Goal: Task Accomplishment & Management: Use online tool/utility

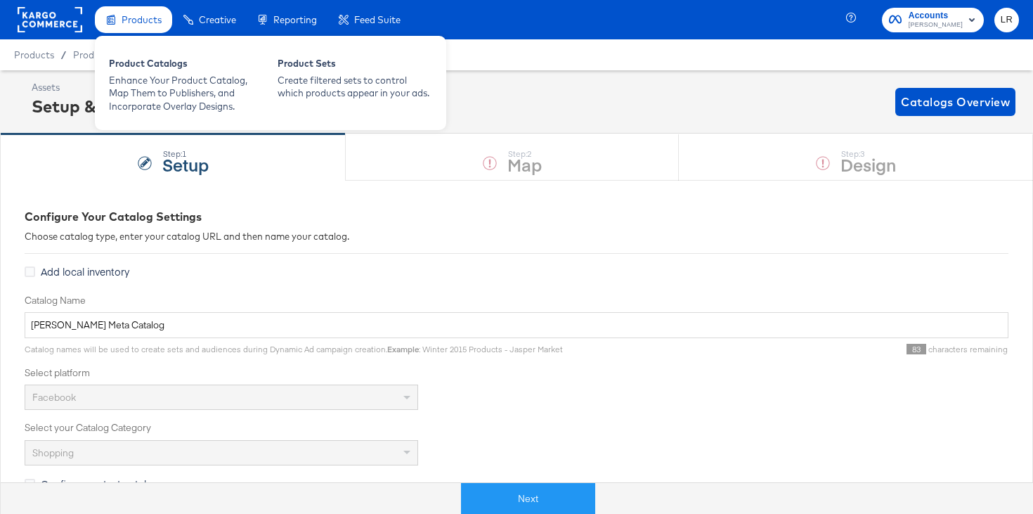
click at [132, 21] on span "Products" at bounding box center [142, 19] width 40 height 11
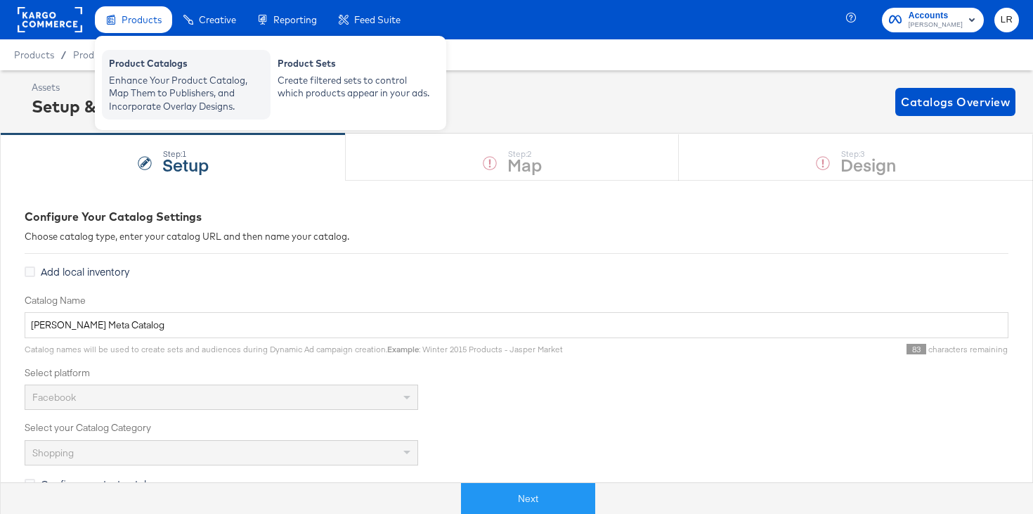
click at [143, 81] on div "Enhance Your Product Catalog, Map Them to Publishers, and Incorporate Overlay D…" at bounding box center [186, 93] width 155 height 39
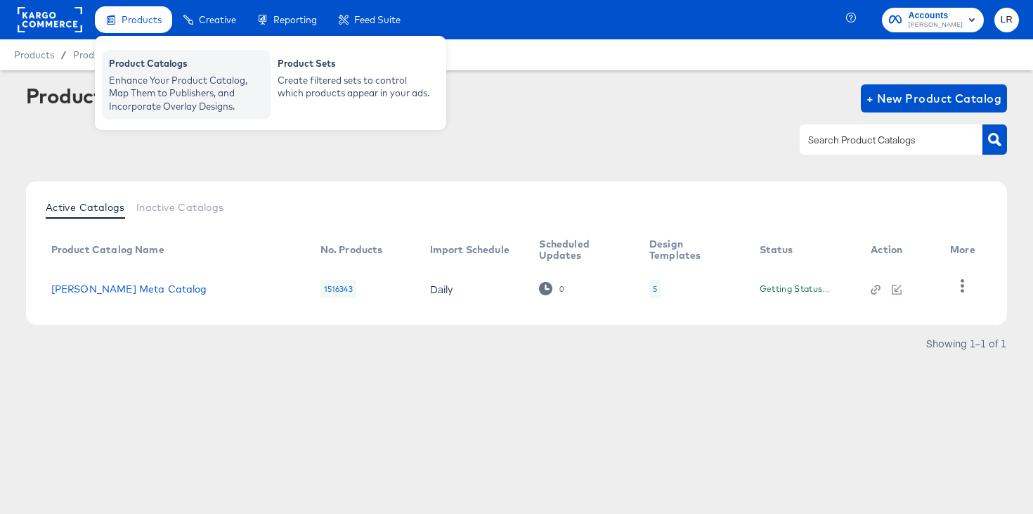
click at [163, 61] on div "Product Catalogs" at bounding box center [186, 65] width 155 height 17
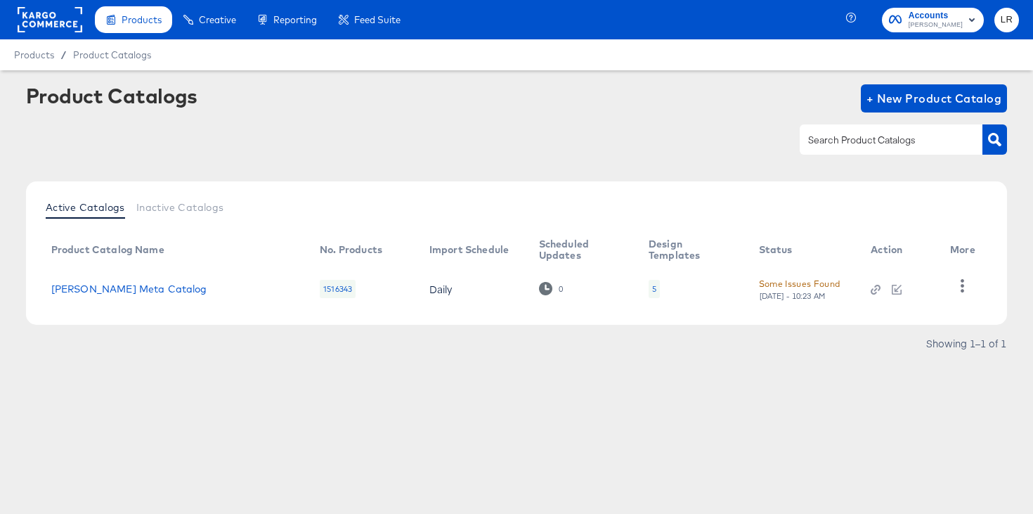
click at [84, 294] on td "[PERSON_NAME] Meta Catalog" at bounding box center [174, 289] width 269 height 44
click at [83, 286] on link "[PERSON_NAME] Meta Catalog" at bounding box center [129, 288] width 156 height 11
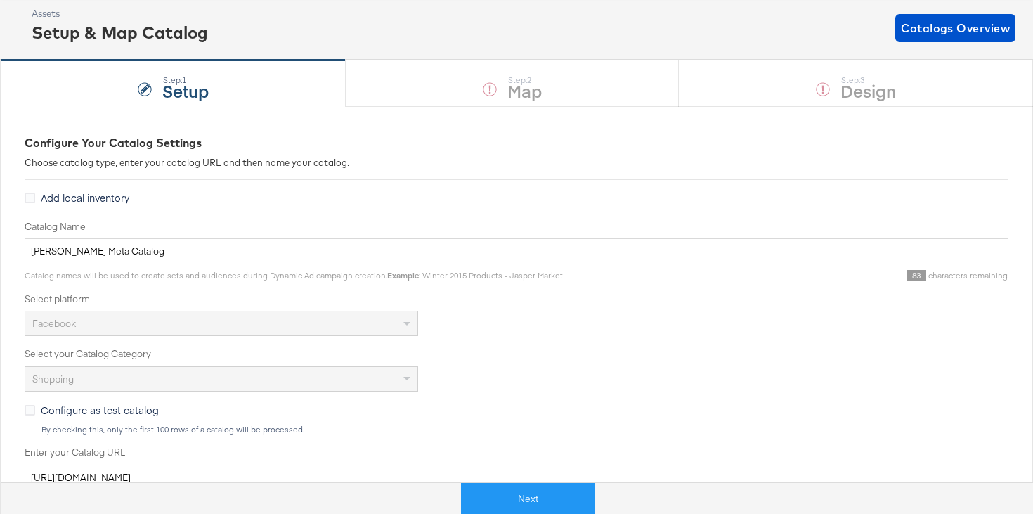
scroll to position [84, 0]
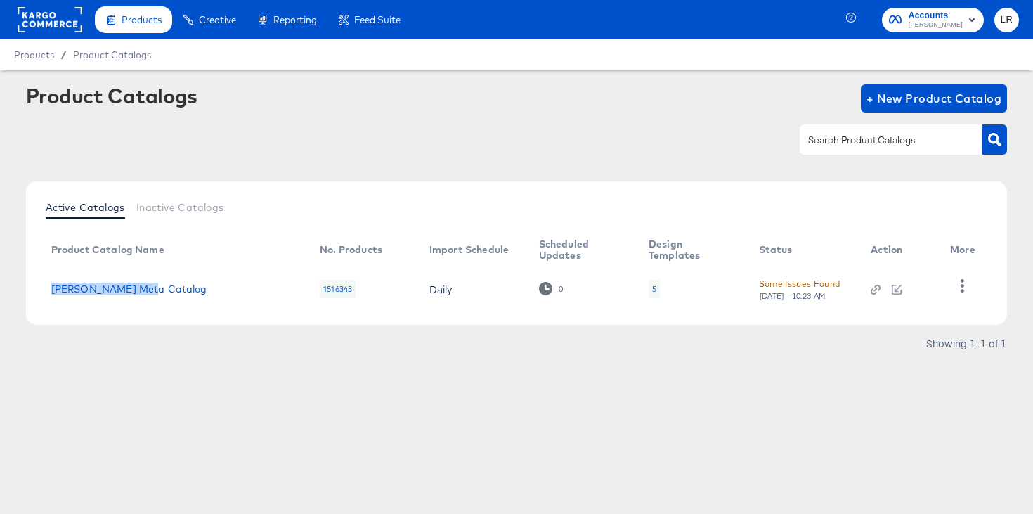
drag, startPoint x: 153, startPoint y: 290, endPoint x: 43, endPoint y: 292, distance: 109.7
click at [43, 292] on td "[PERSON_NAME] Meta Catalog" at bounding box center [174, 289] width 269 height 44
copy link "[PERSON_NAME] Meta Catalog"
click at [88, 285] on link "[PERSON_NAME] Meta Catalog" at bounding box center [129, 288] width 156 height 11
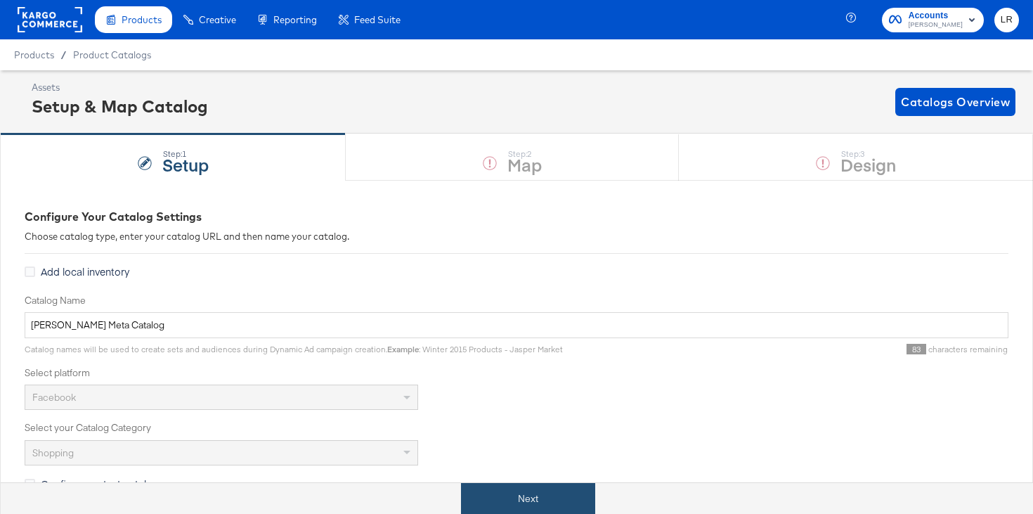
click at [524, 496] on button "Next" at bounding box center [528, 499] width 134 height 32
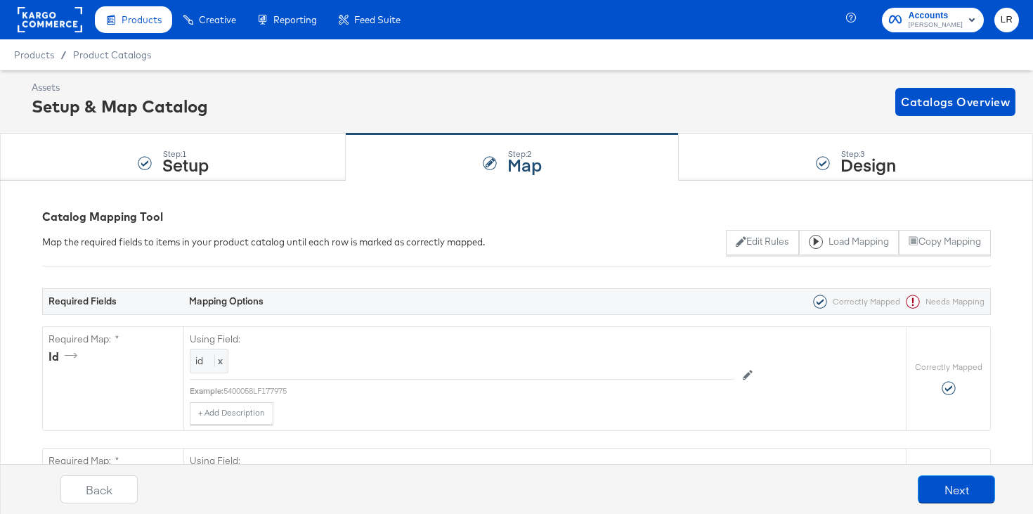
click at [724, 163] on div "Step: 3 Design" at bounding box center [856, 157] width 354 height 46
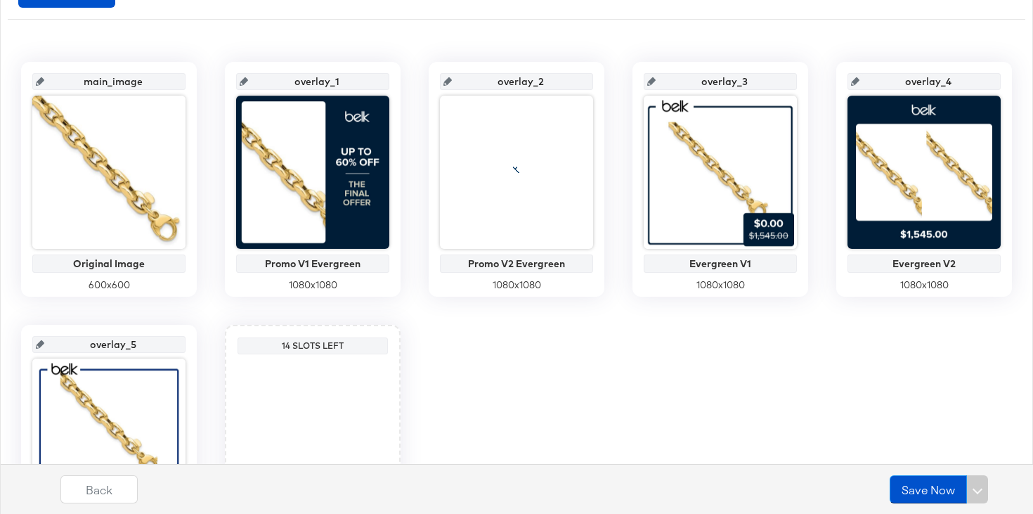
scroll to position [382, 0]
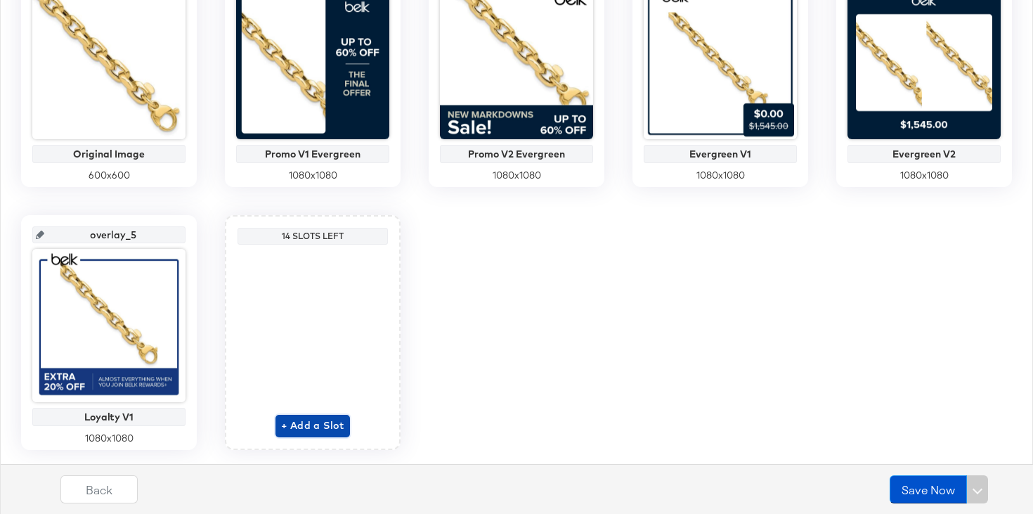
click at [323, 423] on span "+ Add a Slot" at bounding box center [312, 426] width 63 height 18
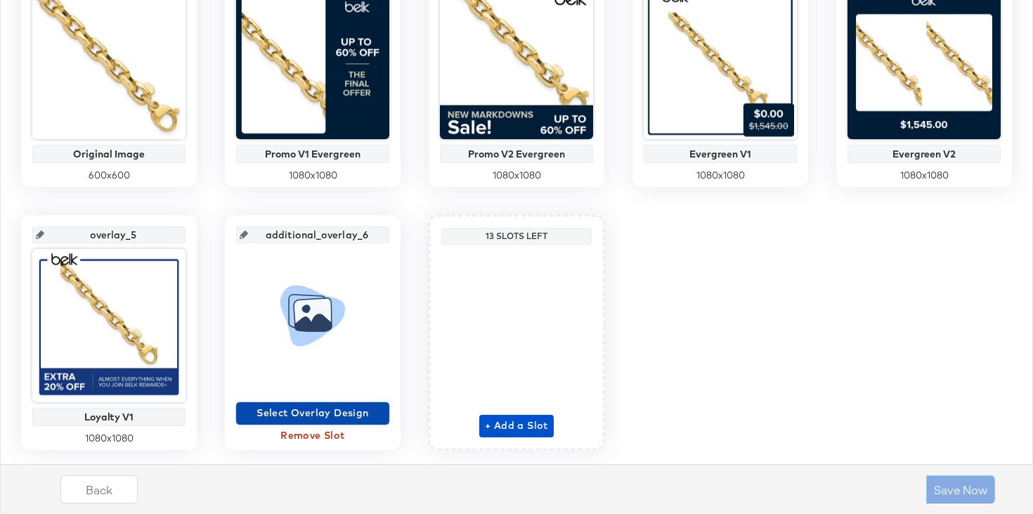
click at [313, 418] on span "Select Overlay Design" at bounding box center [313, 413] width 142 height 18
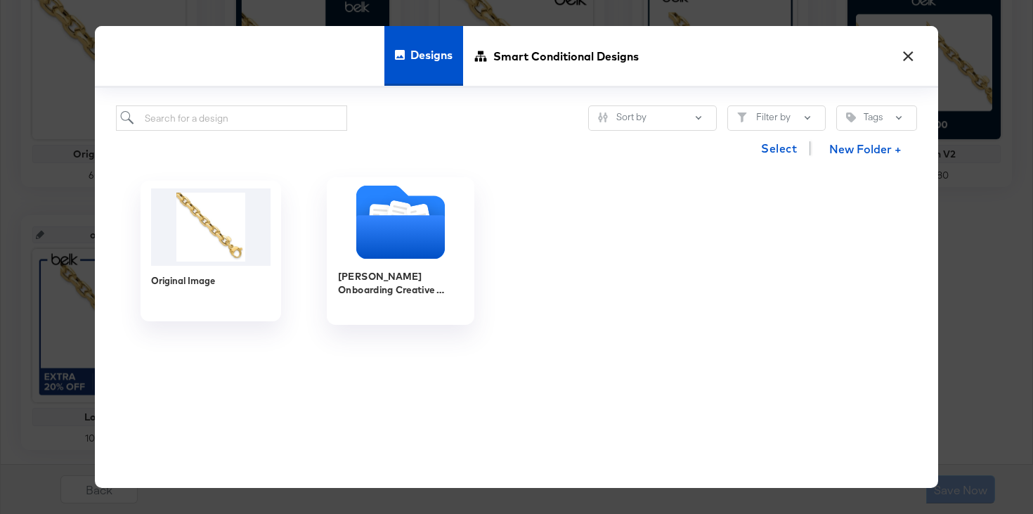
click at [413, 222] on icon "Folder" at bounding box center [400, 237] width 89 height 44
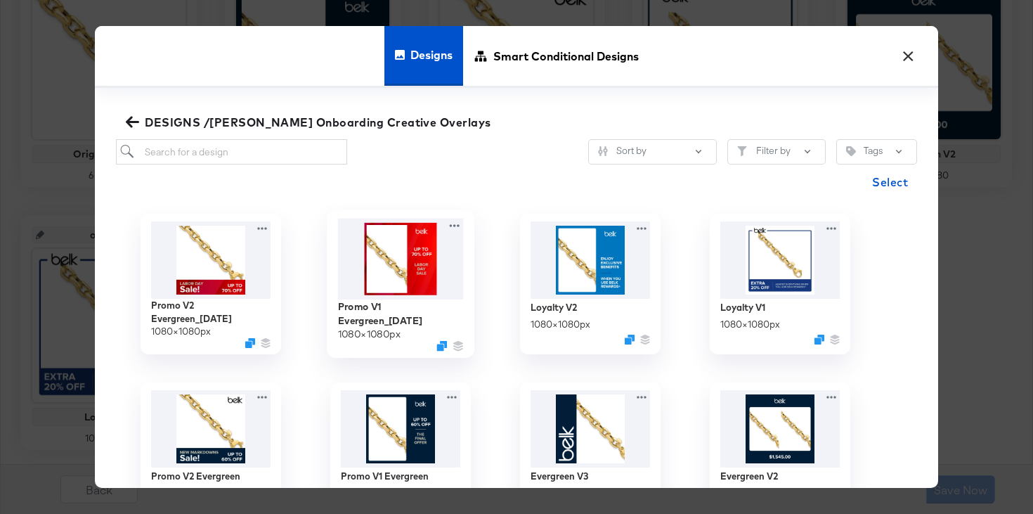
click at [394, 285] on img at bounding box center [401, 259] width 126 height 81
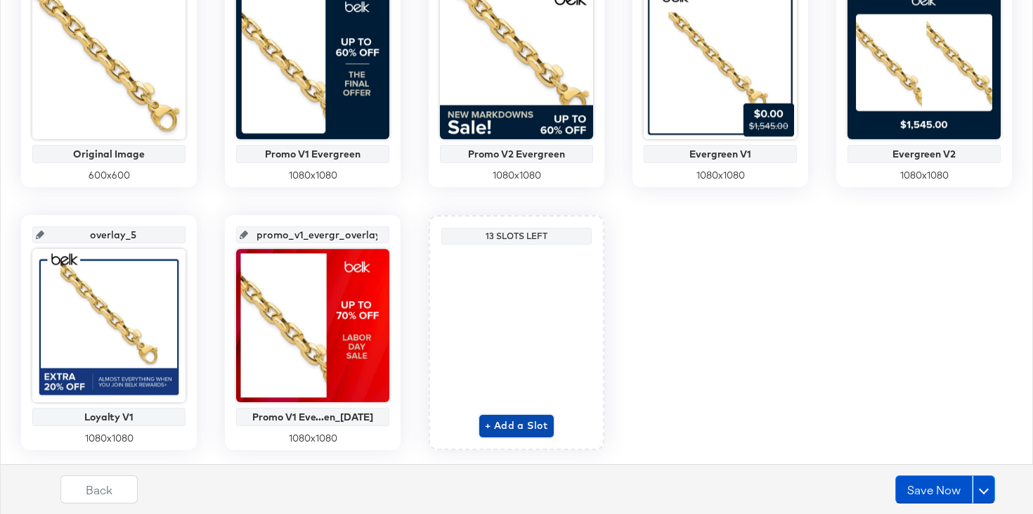
click at [513, 428] on span "+ Add a Slot" at bounding box center [516, 426] width 63 height 18
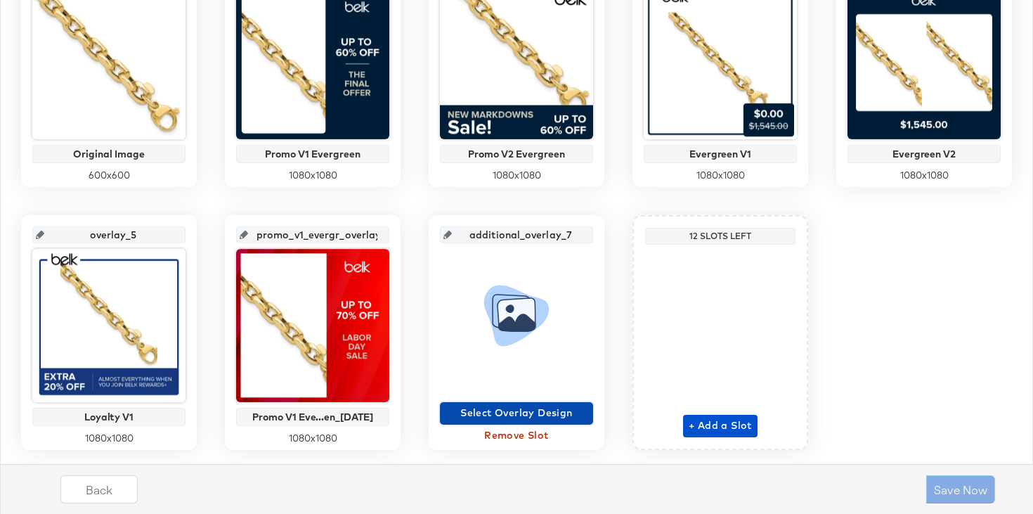
click at [535, 418] on span "Select Overlay Design" at bounding box center [517, 413] width 142 height 18
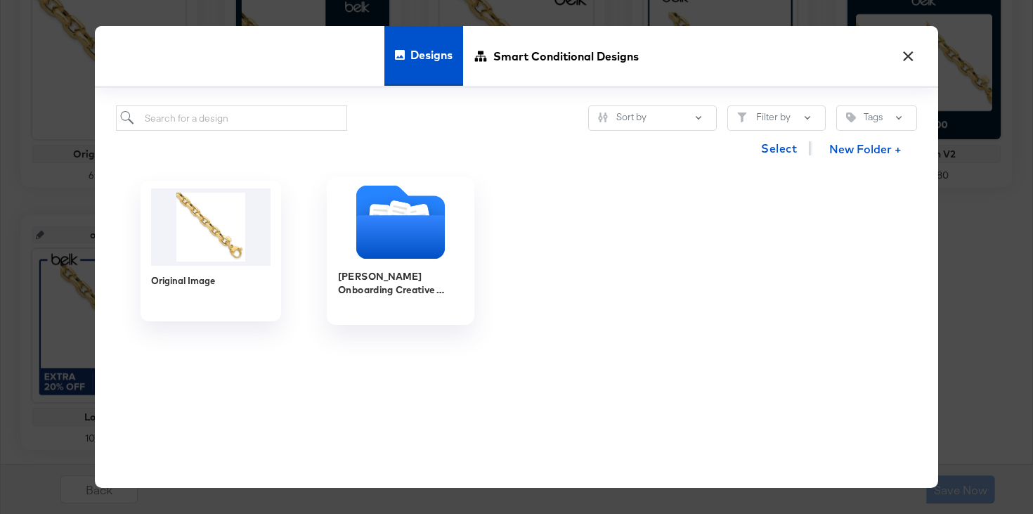
click at [405, 238] on icon "Folder" at bounding box center [400, 237] width 89 height 44
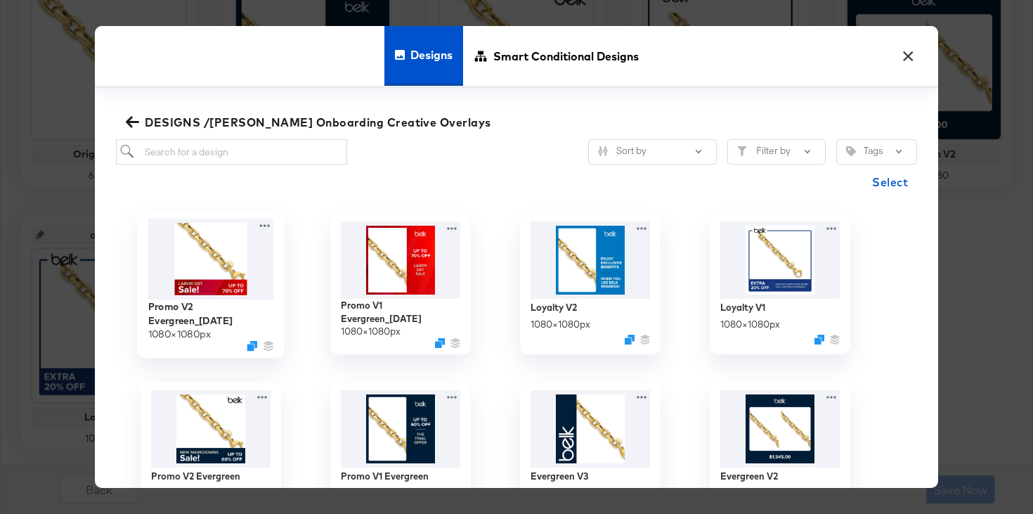
click at [225, 240] on img at bounding box center [211, 259] width 126 height 81
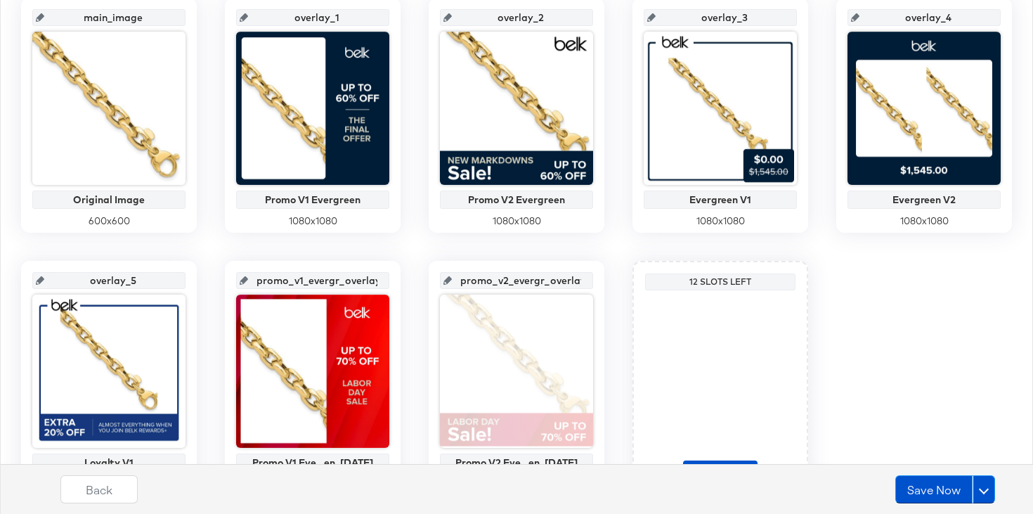
scroll to position [268, 0]
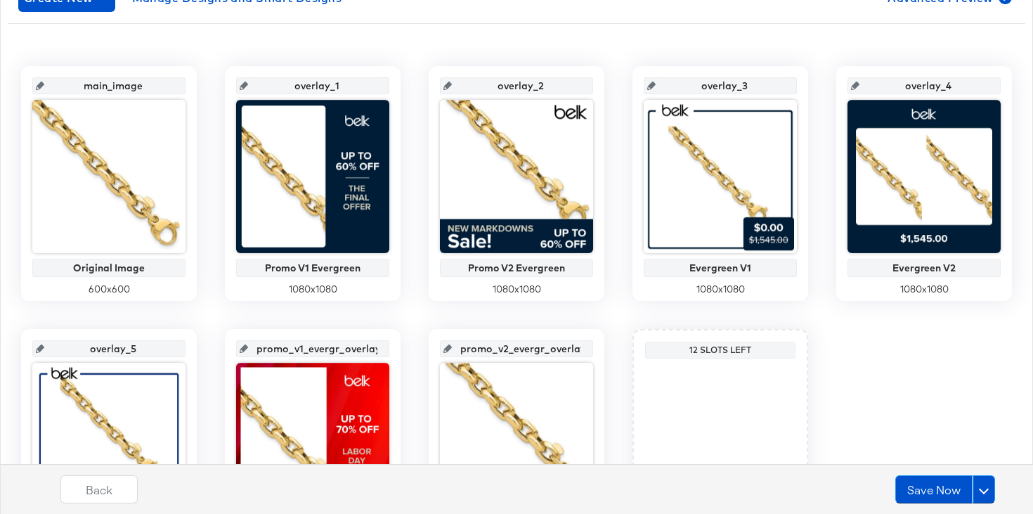
click at [301, 353] on input "promo_v1_evergr_overlay_6" at bounding box center [317, 343] width 138 height 38
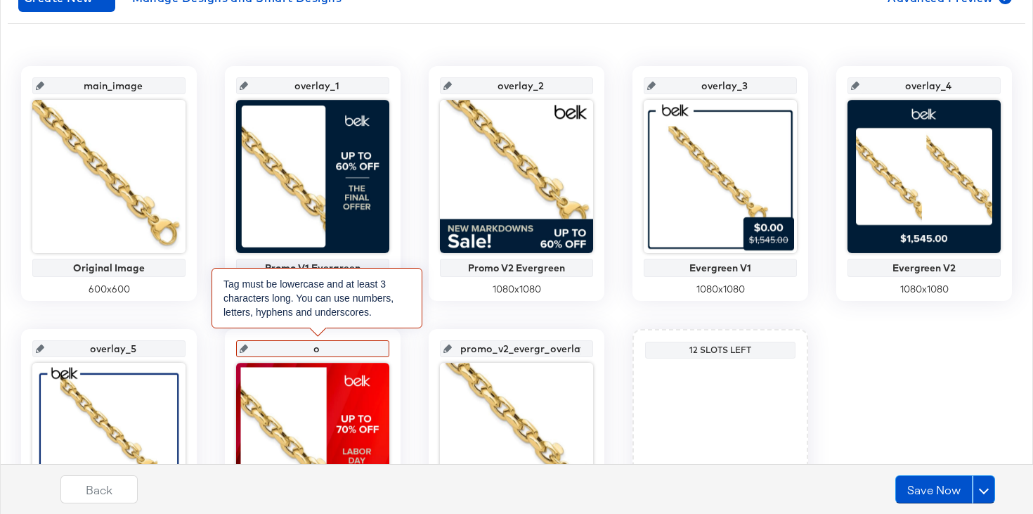
type input "ov"
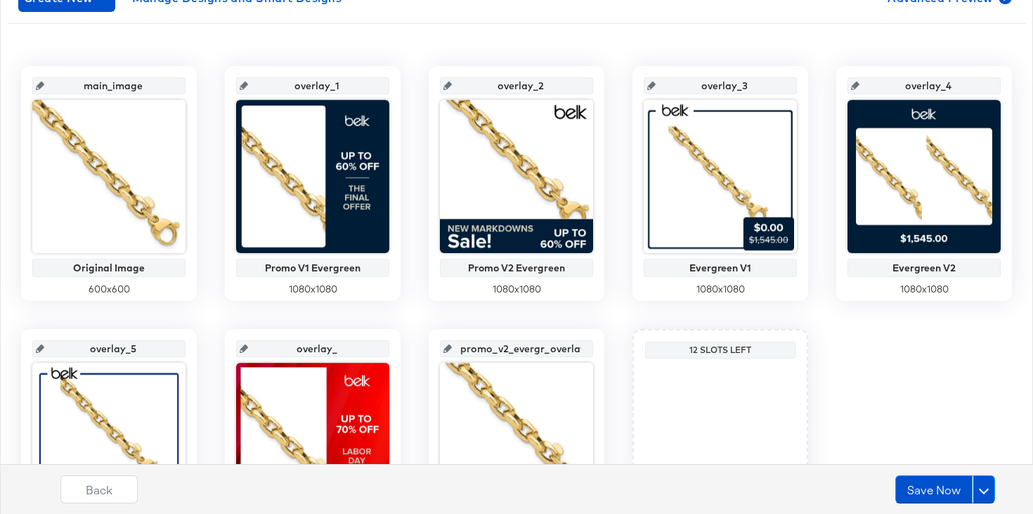
type input "overlay_6"
click at [517, 347] on input "promo_v2_evergr_overlay_7" at bounding box center [521, 343] width 138 height 38
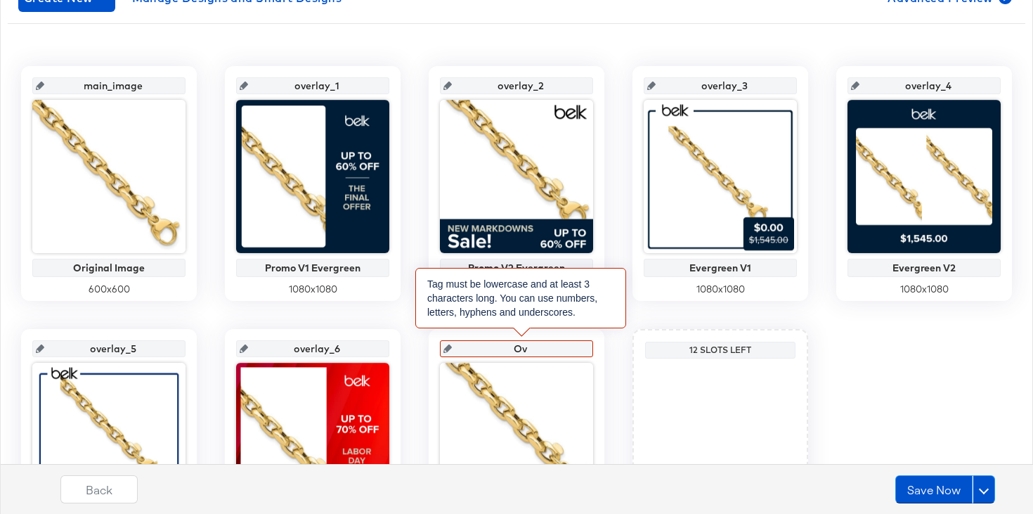
type input "O"
type input "ov"
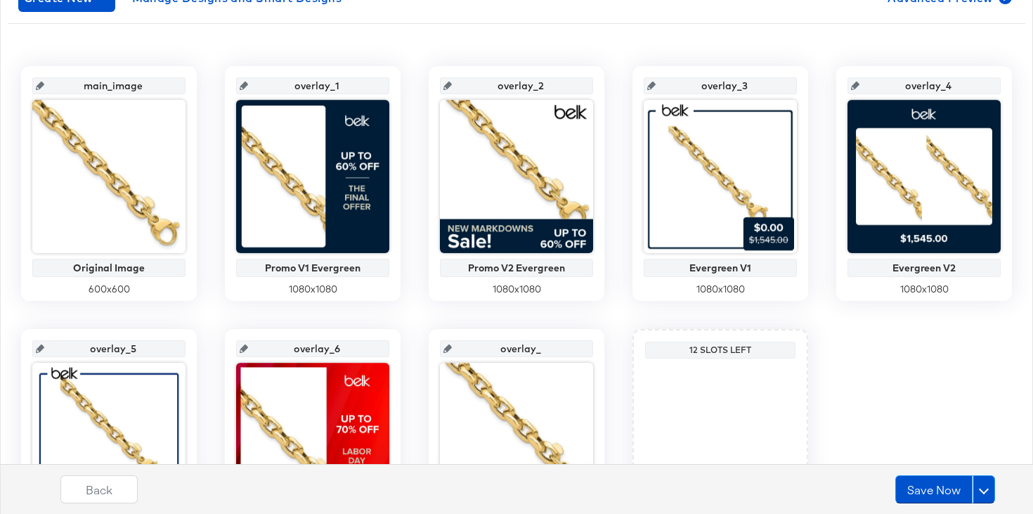
type input "overlay_7"
click at [127, 350] on input "overlay_5" at bounding box center [113, 343] width 138 height 38
click at [132, 353] on input "overlay_5" at bounding box center [113, 343] width 138 height 38
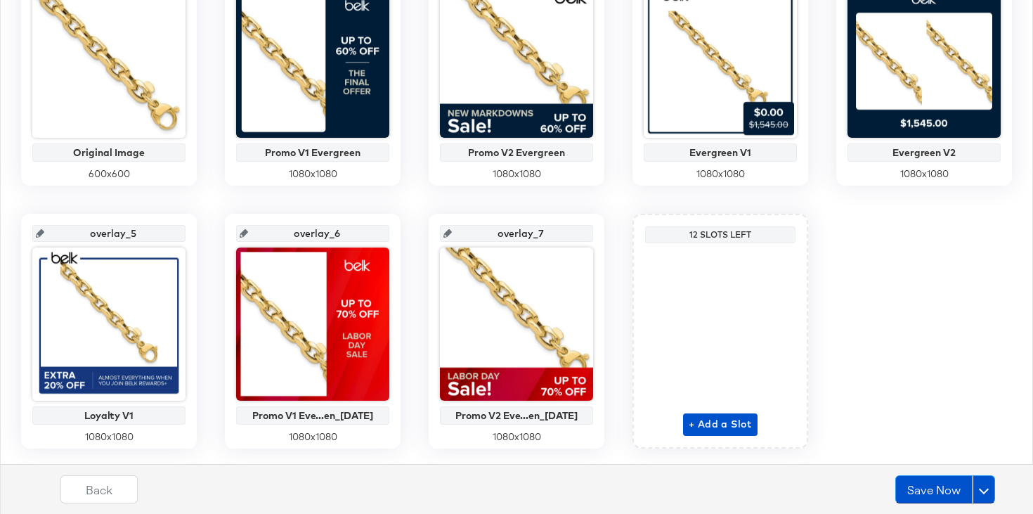
scroll to position [382, 0]
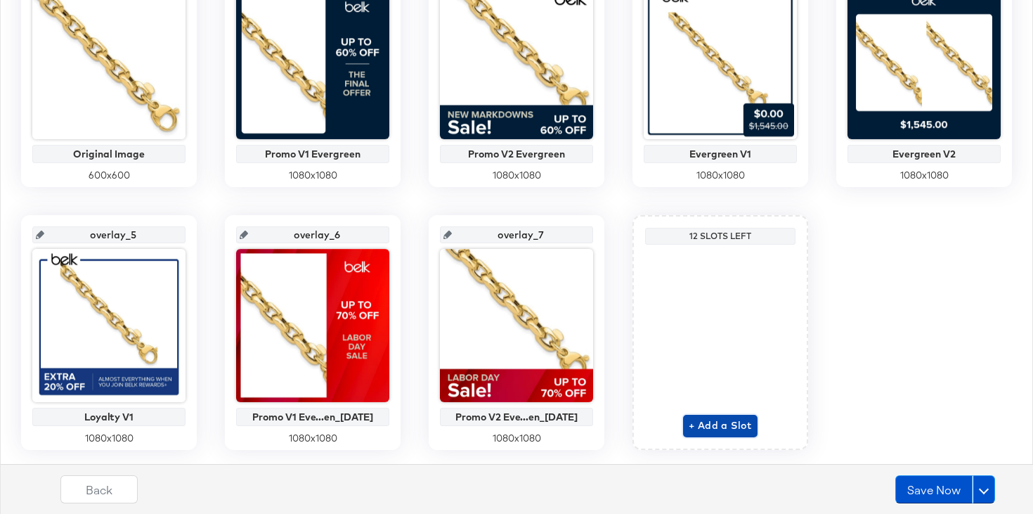
click at [697, 425] on span "+ Add a Slot" at bounding box center [720, 426] width 63 height 18
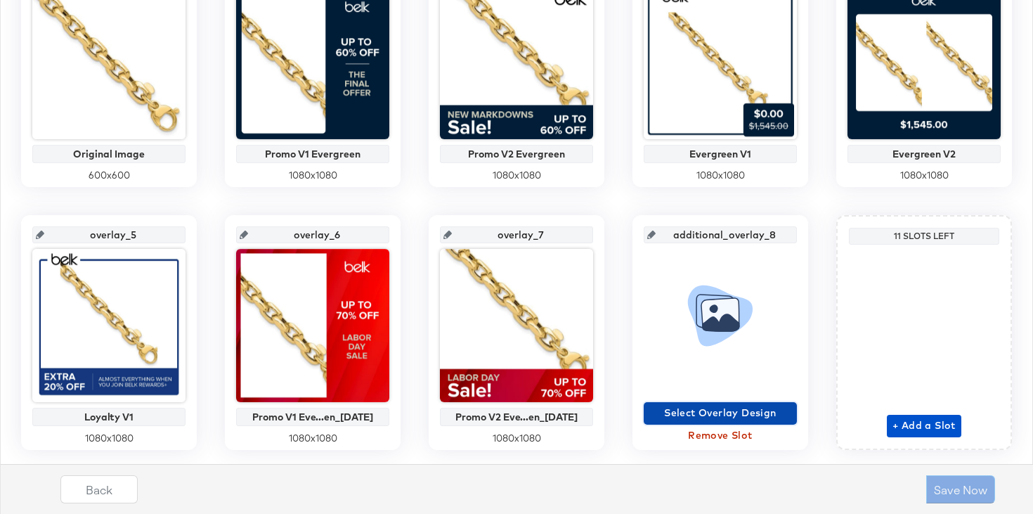
click at [721, 408] on span "Select Overlay Design" at bounding box center [721, 413] width 142 height 18
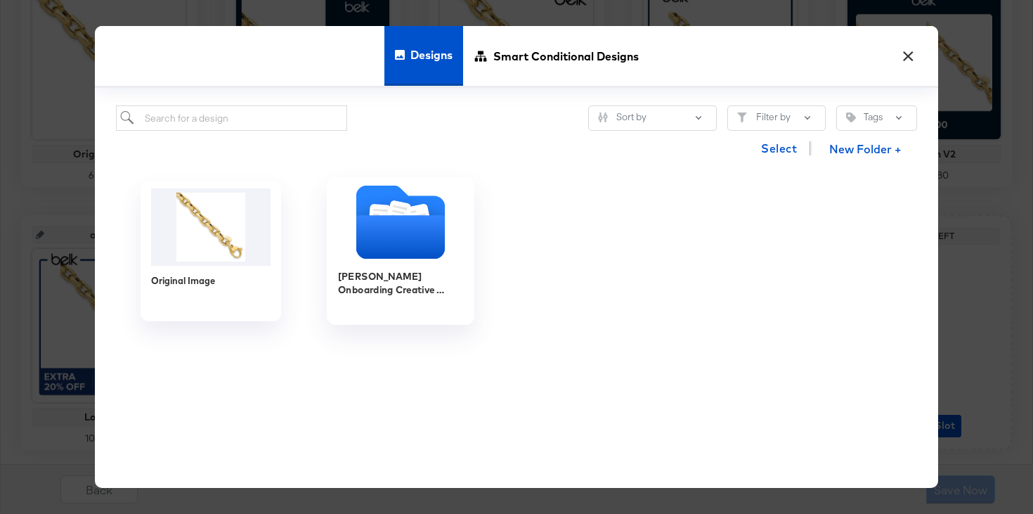
click at [354, 254] on icon "Folder" at bounding box center [401, 222] width 148 height 74
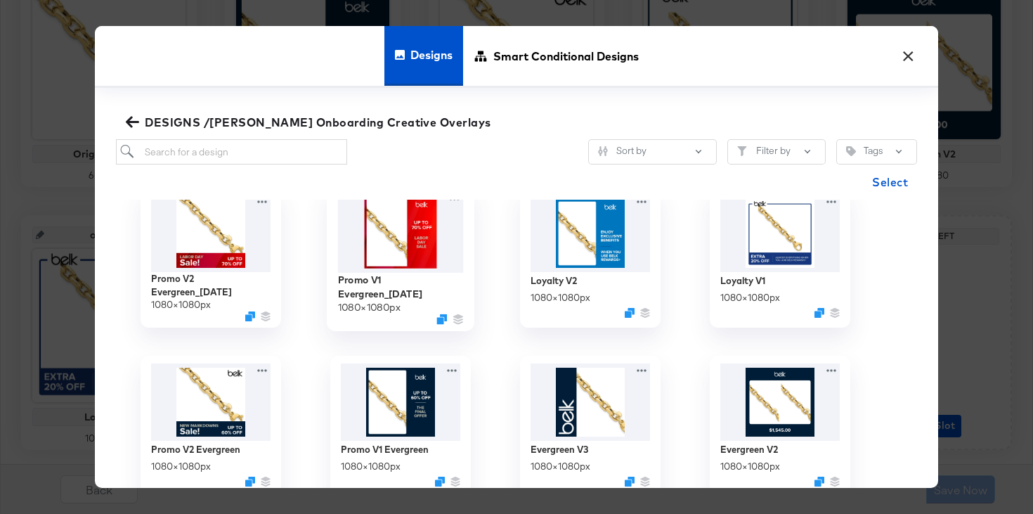
scroll to position [30, 0]
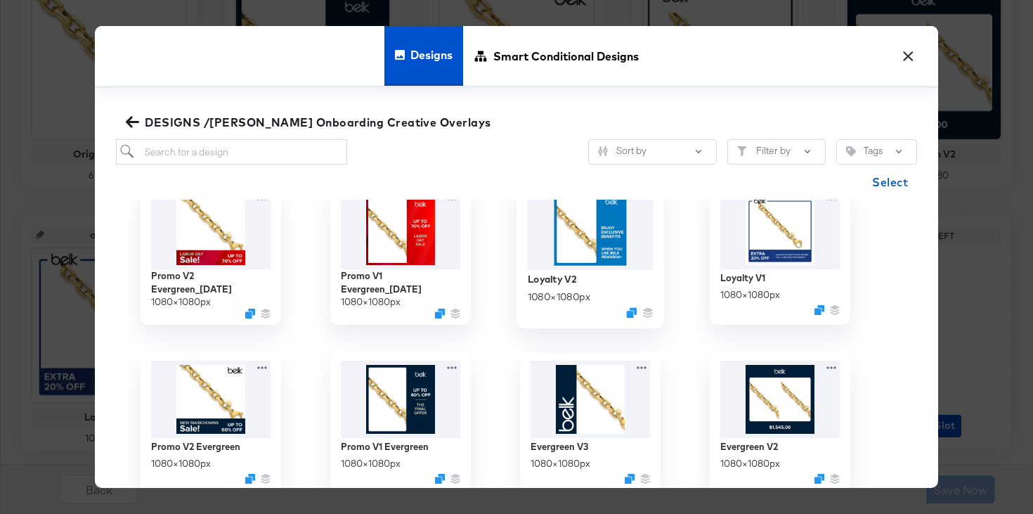
click at [580, 262] on img at bounding box center [591, 229] width 126 height 81
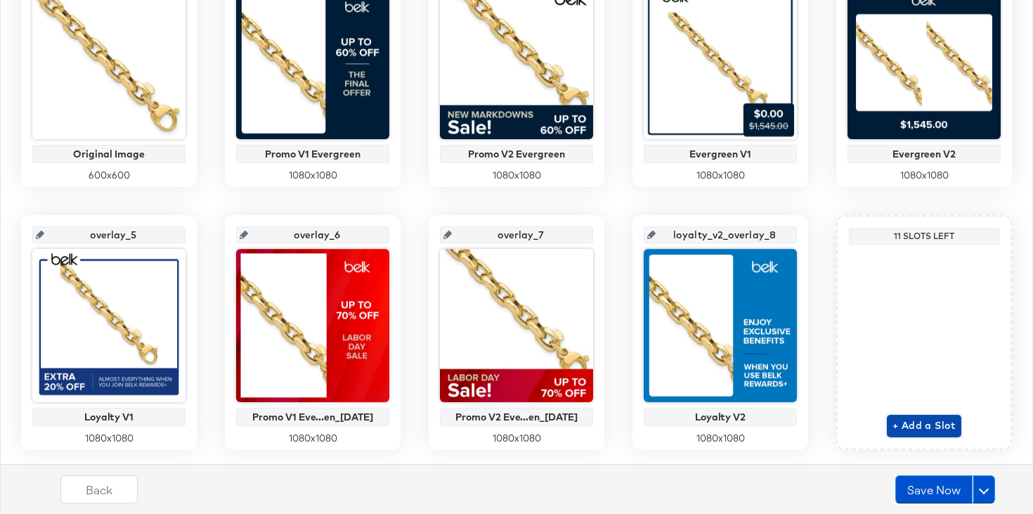
click at [934, 423] on span "+ Add a Slot" at bounding box center [924, 426] width 63 height 18
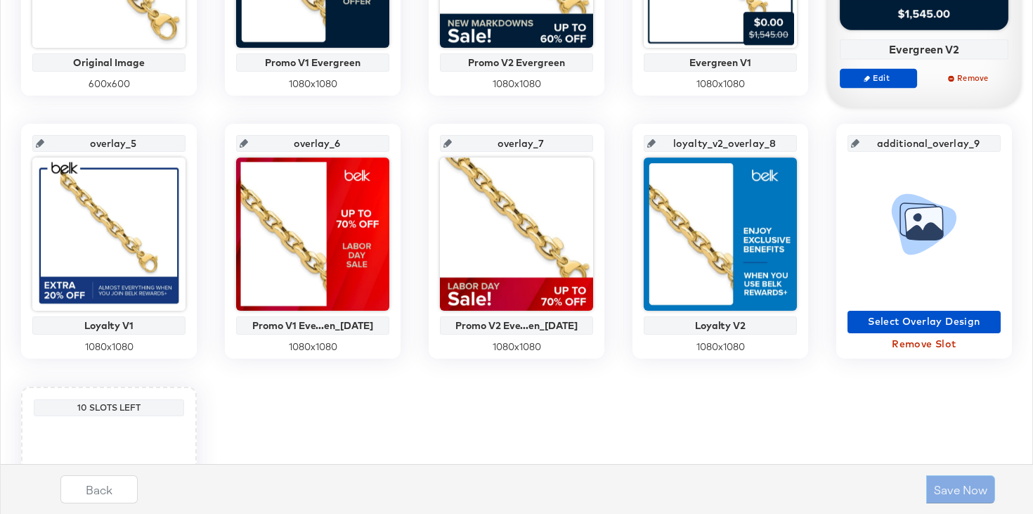
scroll to position [510, 0]
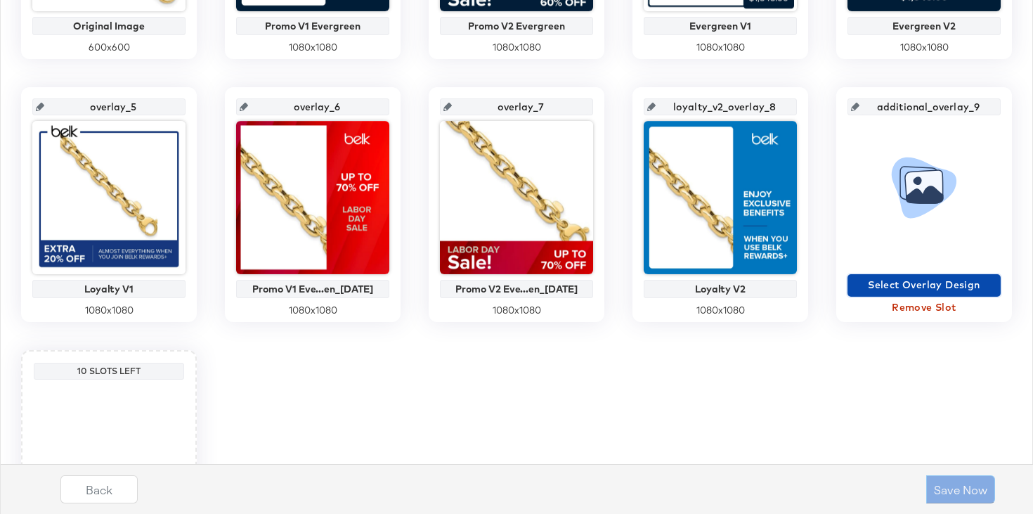
click at [929, 289] on span "Select Overlay Design" at bounding box center [924, 285] width 142 height 18
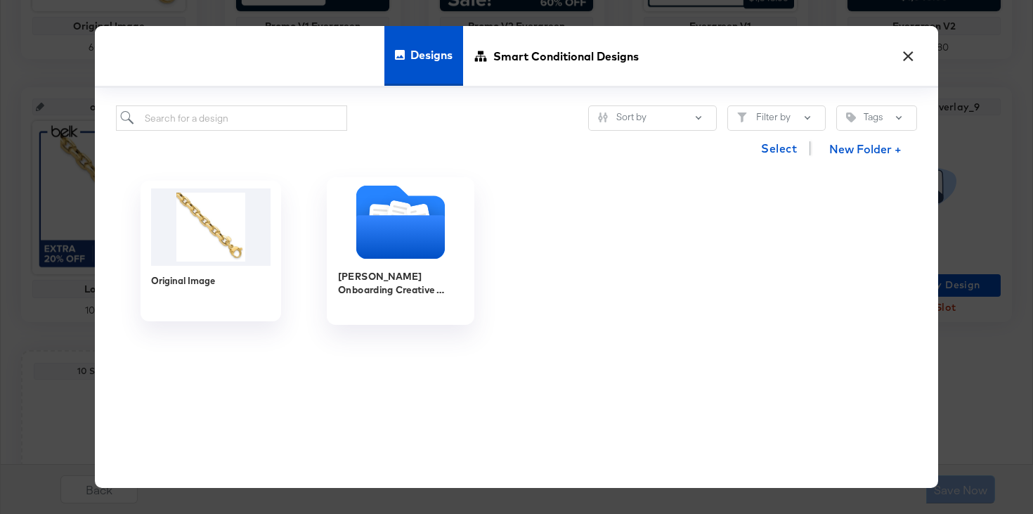
click at [417, 226] on icon "Folder" at bounding box center [400, 237] width 89 height 44
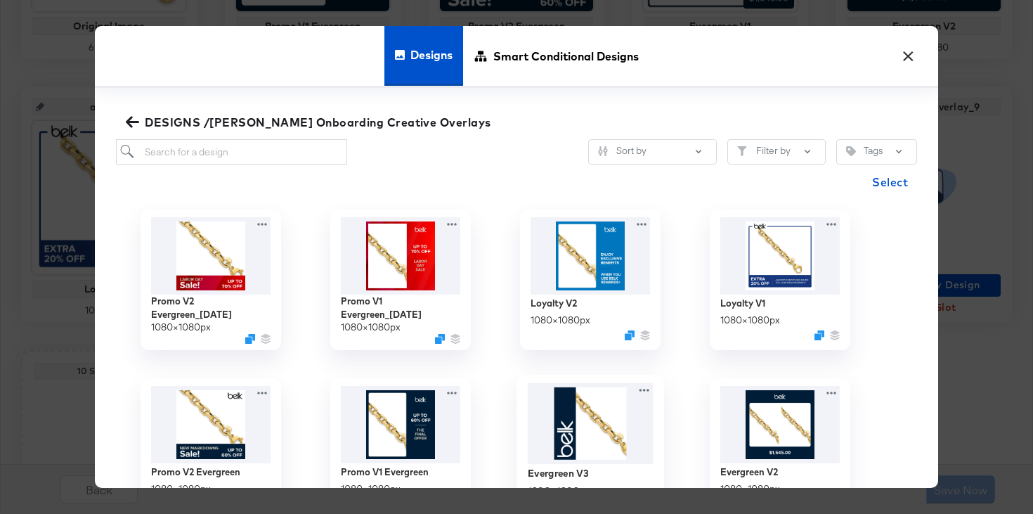
scroll to position [0, 0]
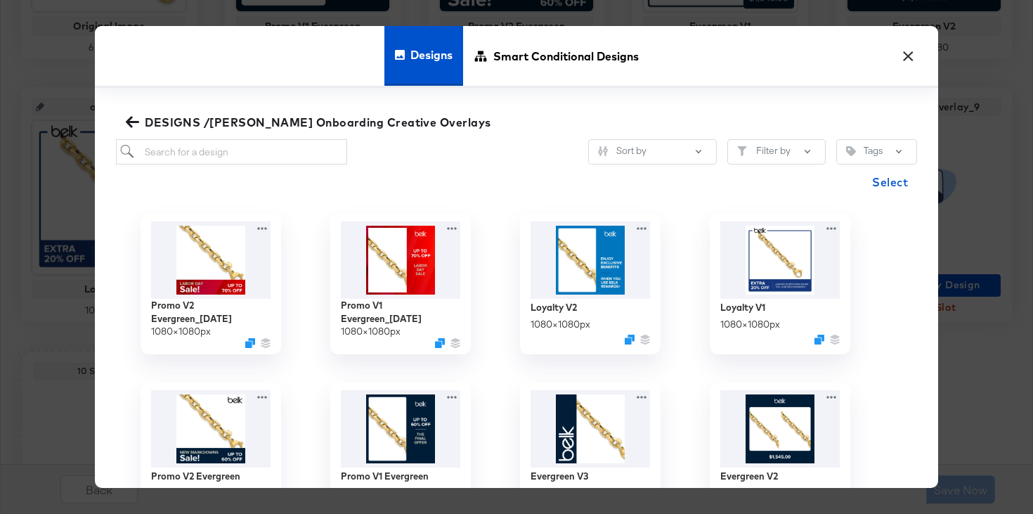
click at [919, 60] on button "×" at bounding box center [908, 52] width 25 height 25
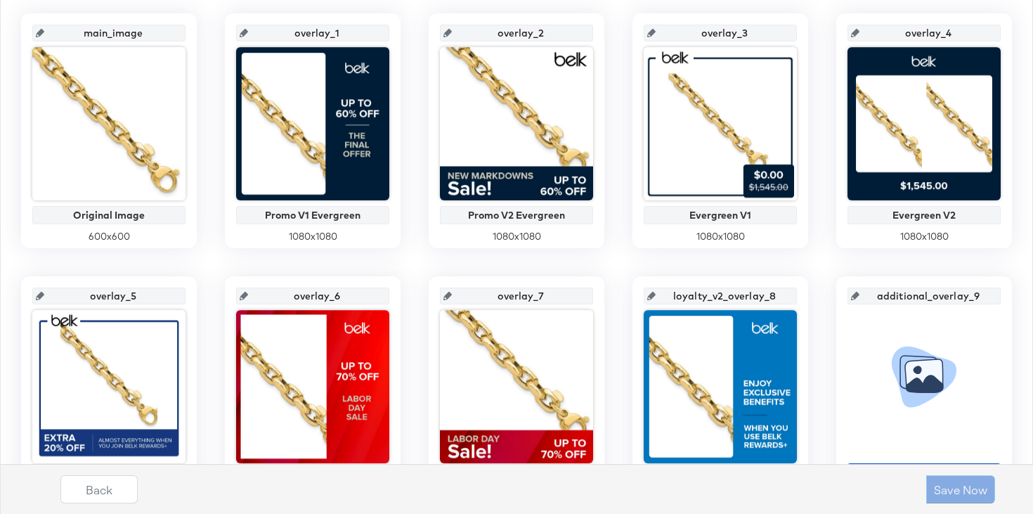
scroll to position [319, 0]
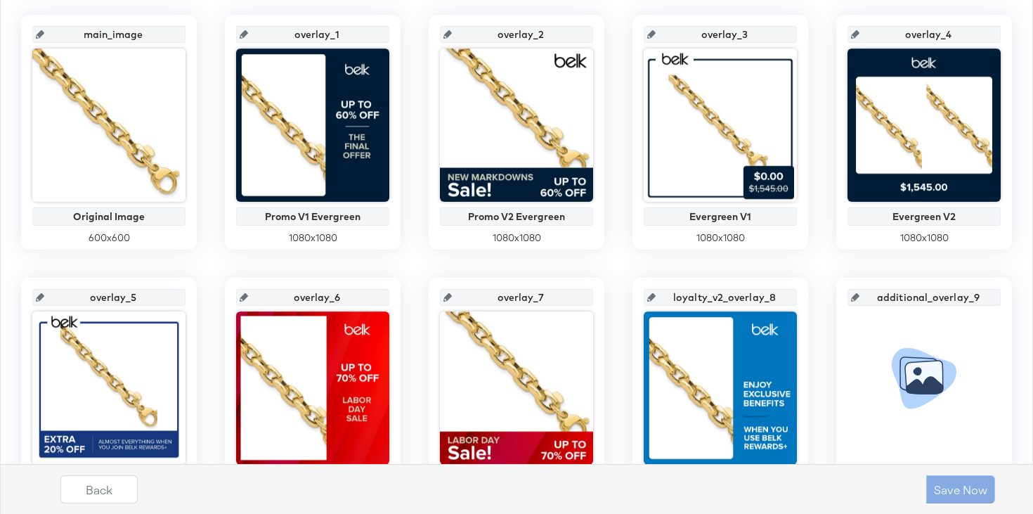
click at [709, 298] on input "loyalty_v2_overlay_8" at bounding box center [725, 292] width 138 height 38
type input "overlay_8"
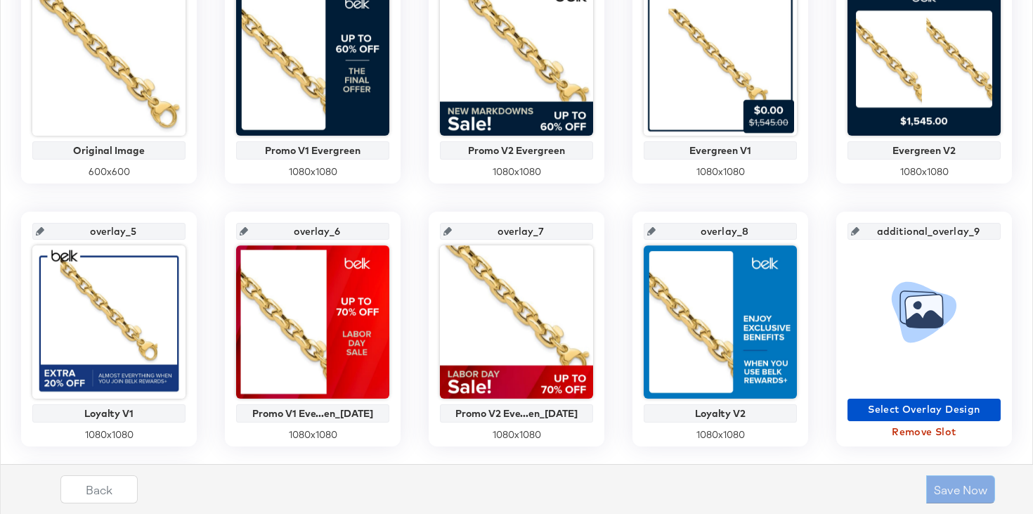
scroll to position [464, 0]
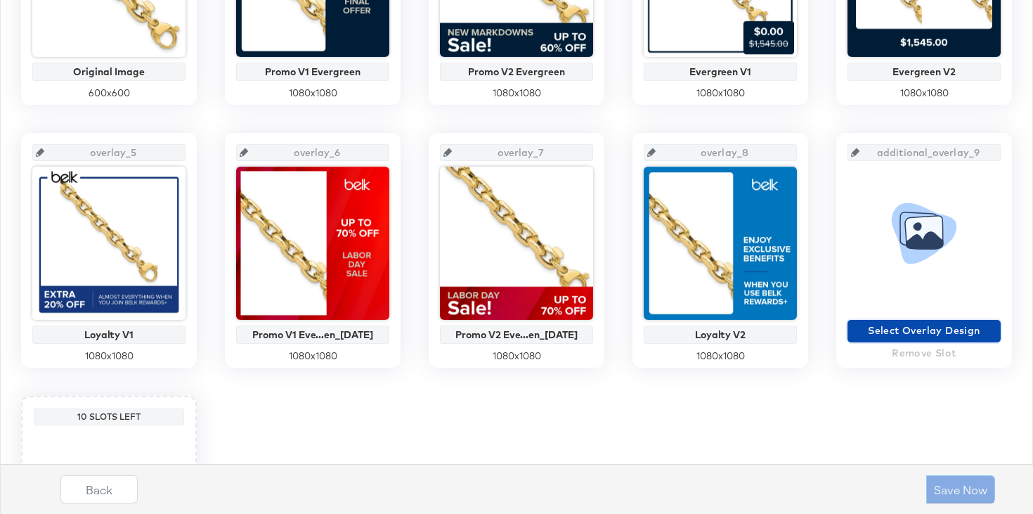
click at [947, 325] on span "Select Overlay Design" at bounding box center [924, 331] width 142 height 18
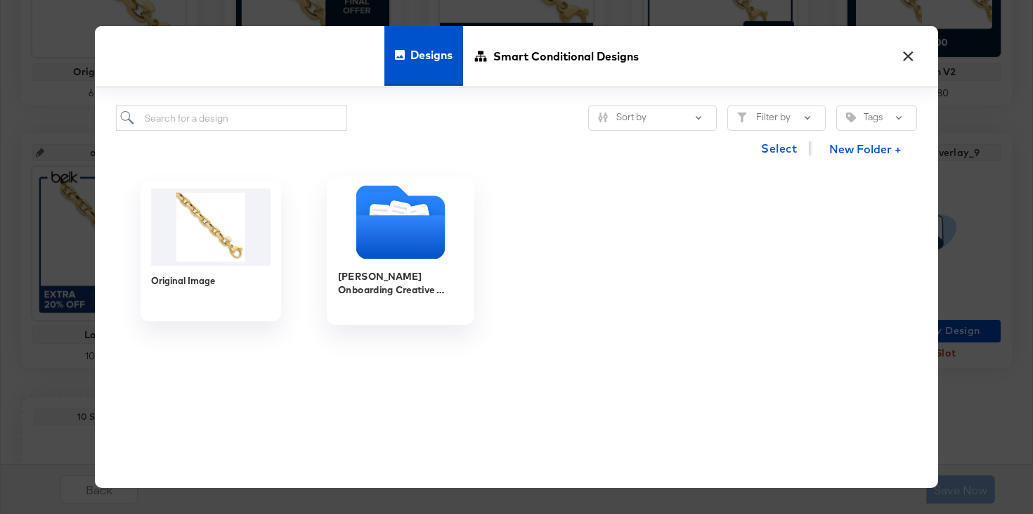
click at [382, 214] on icon "Folder" at bounding box center [380, 217] width 22 height 27
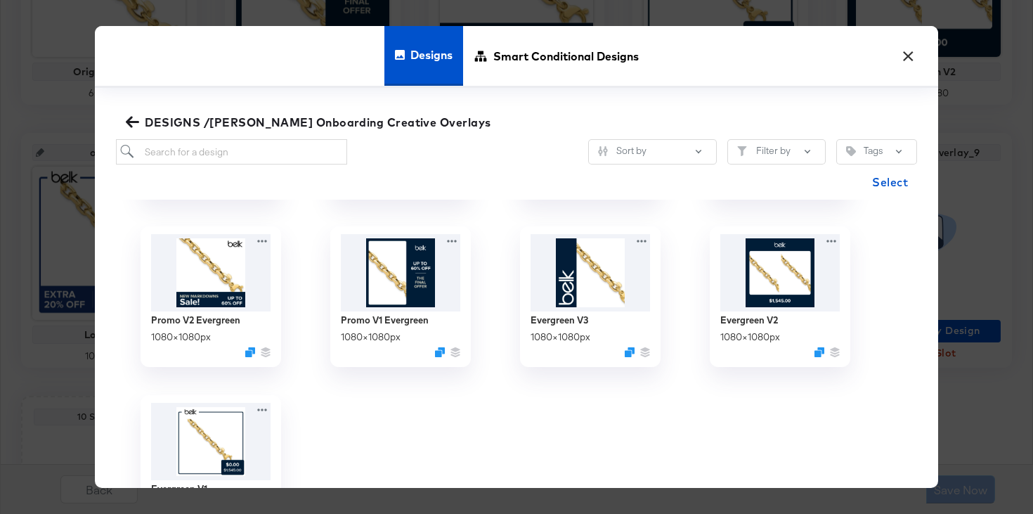
scroll to position [204, 0]
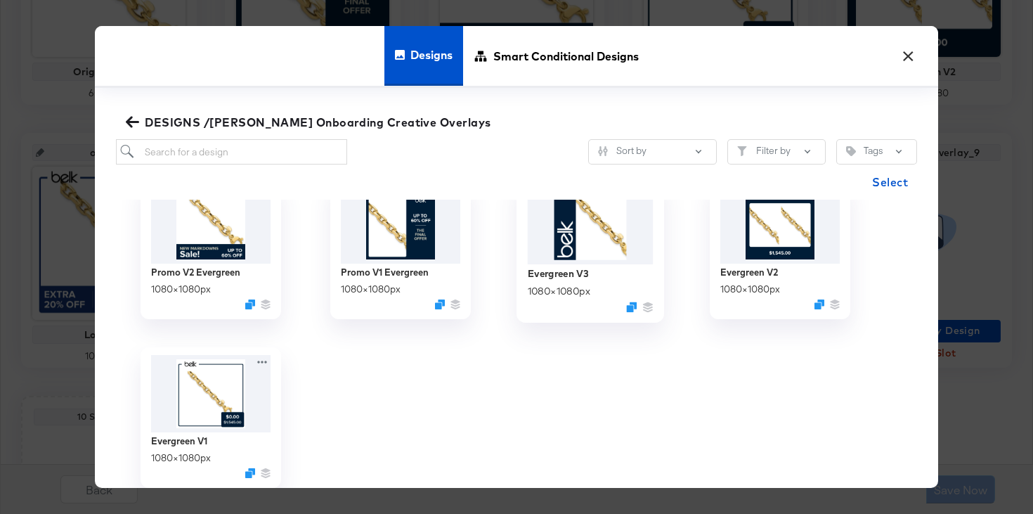
click at [597, 250] on img at bounding box center [591, 223] width 126 height 81
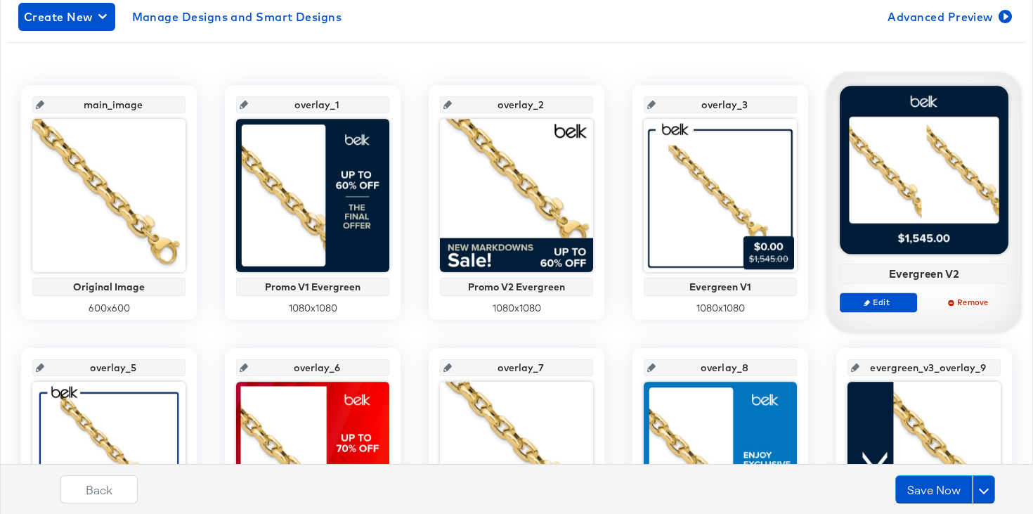
scroll to position [255, 0]
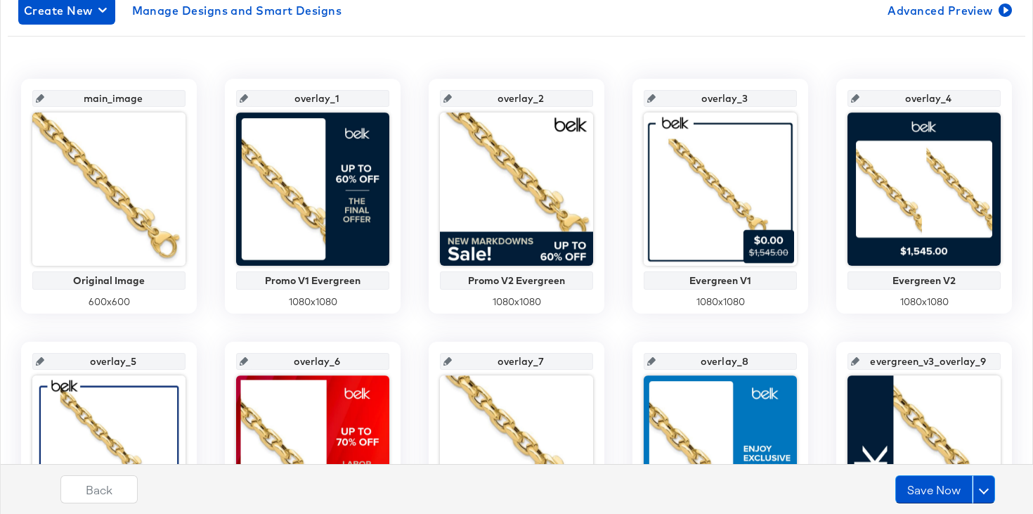
click at [937, 359] on input "evergreen_v3_overlay_9" at bounding box center [929, 356] width 138 height 38
type input "ov"
type input "overlay"
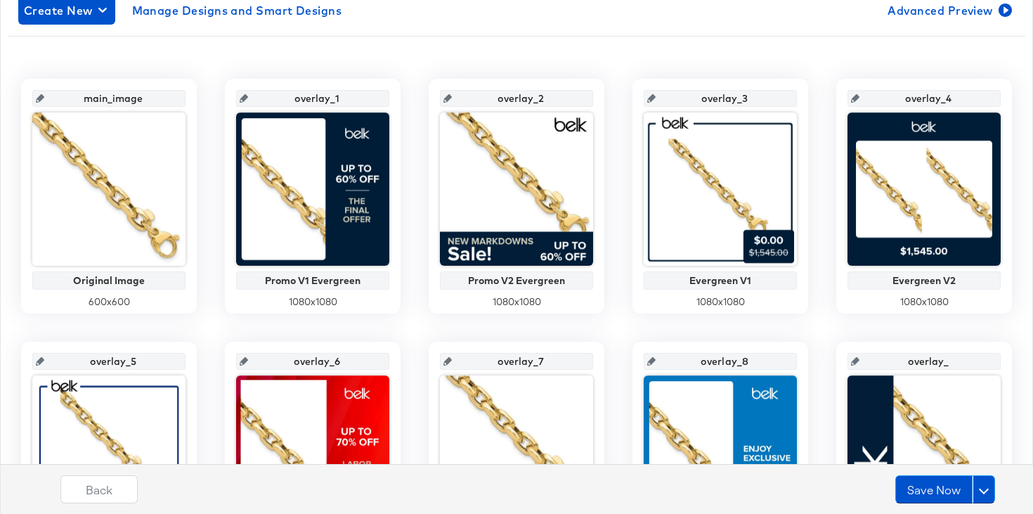
type input "overlay_9"
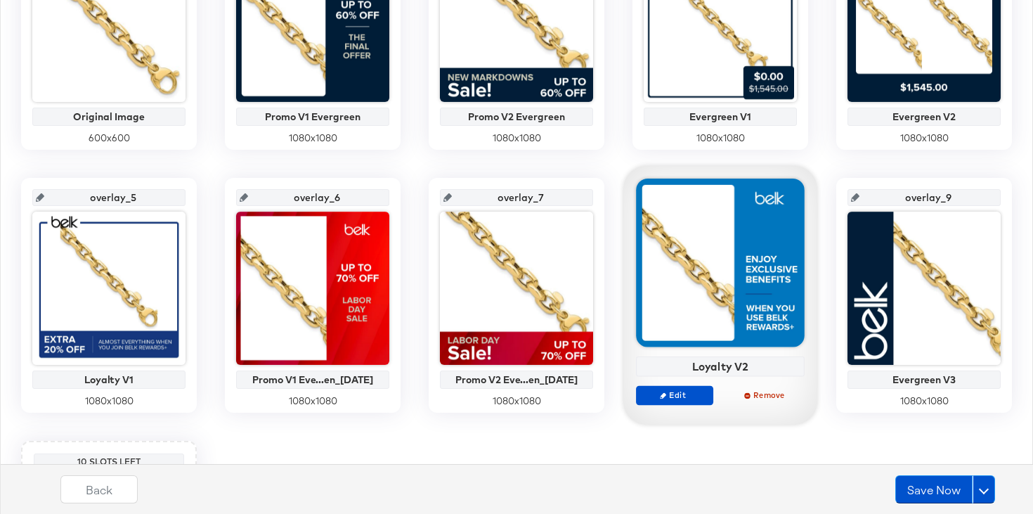
scroll to position [430, 0]
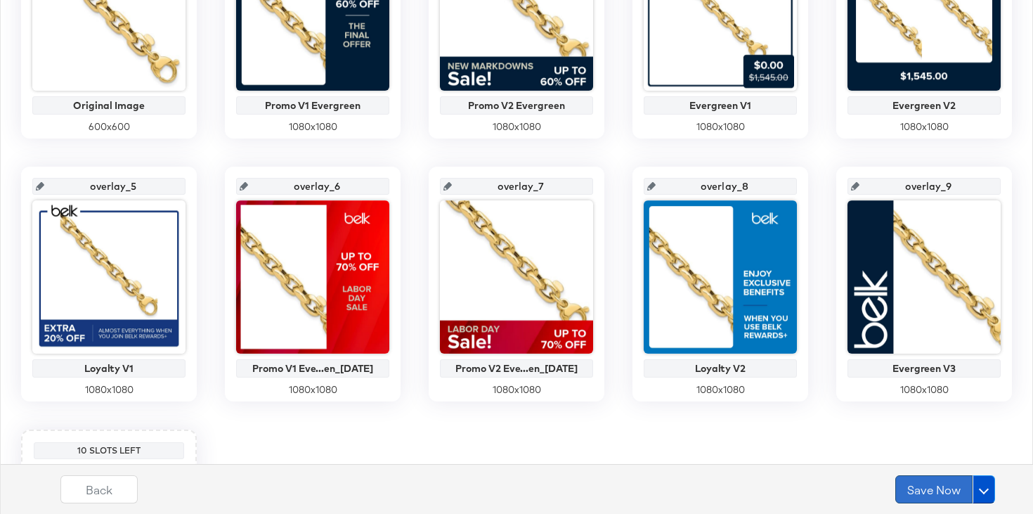
click at [926, 496] on button "Save Now" at bounding box center [934, 489] width 77 height 28
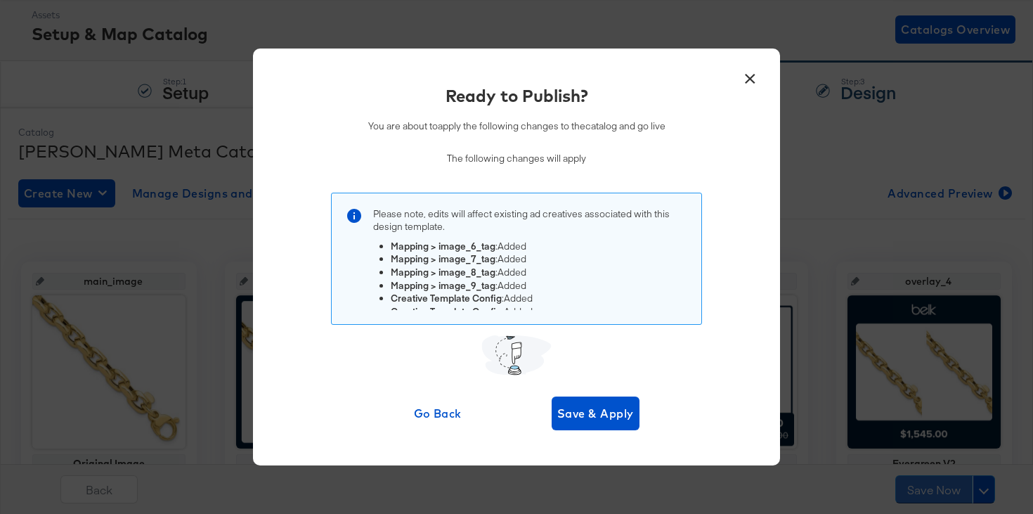
scroll to position [189, 0]
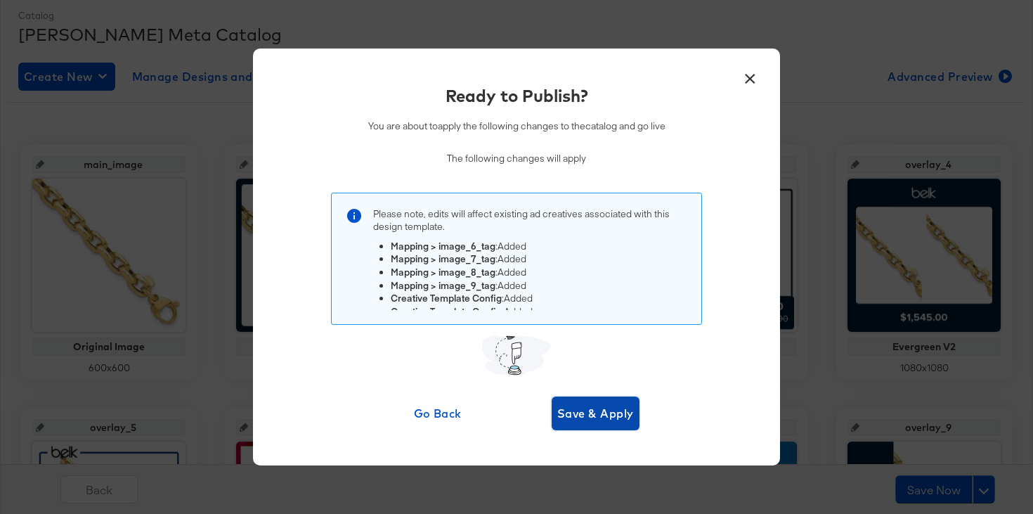
click at [586, 399] on button "Save & Apply" at bounding box center [596, 413] width 88 height 34
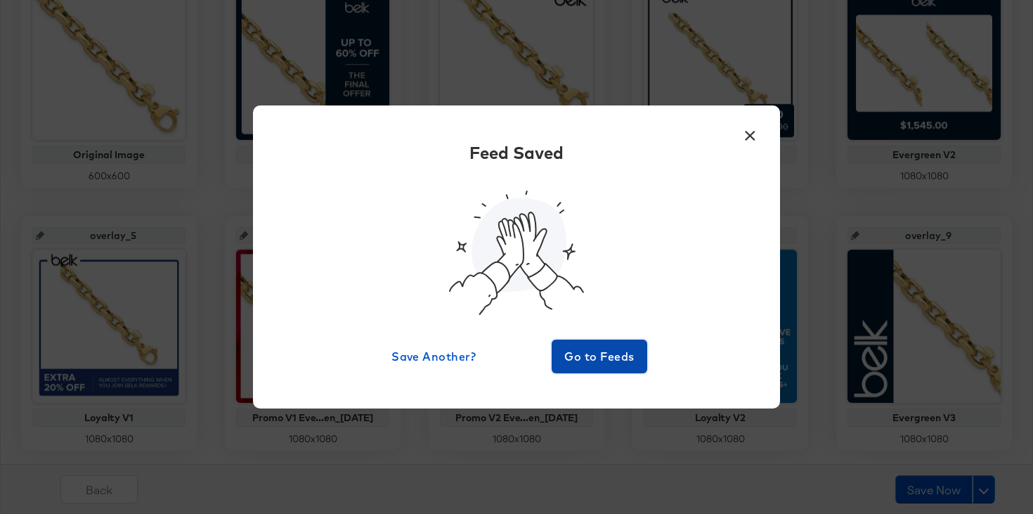
scroll to position [447, 0]
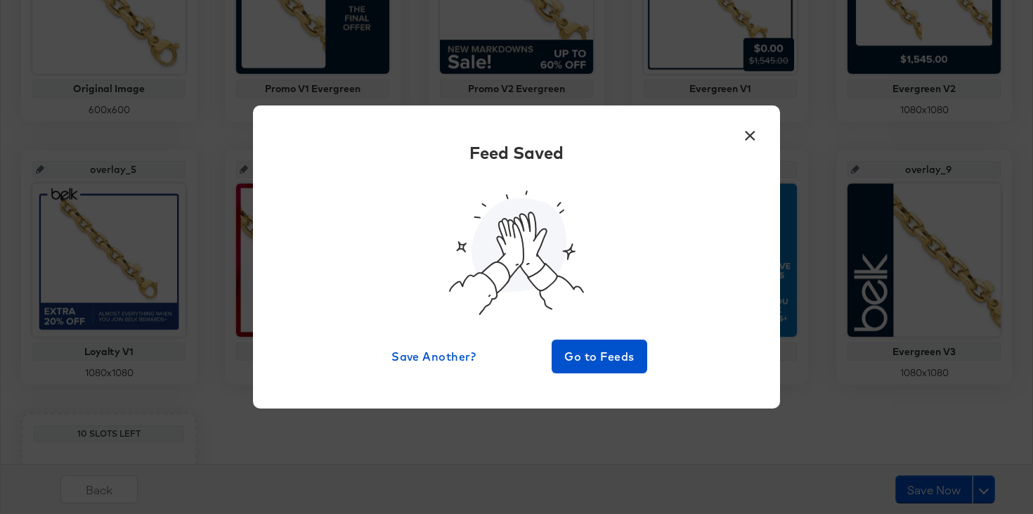
click at [757, 141] on button "×" at bounding box center [749, 132] width 25 height 25
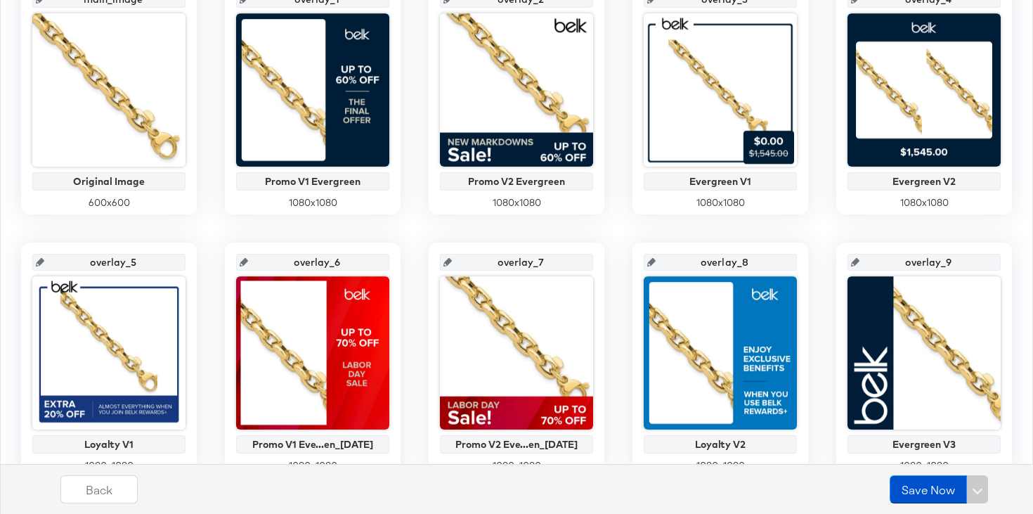
scroll to position [342, 0]
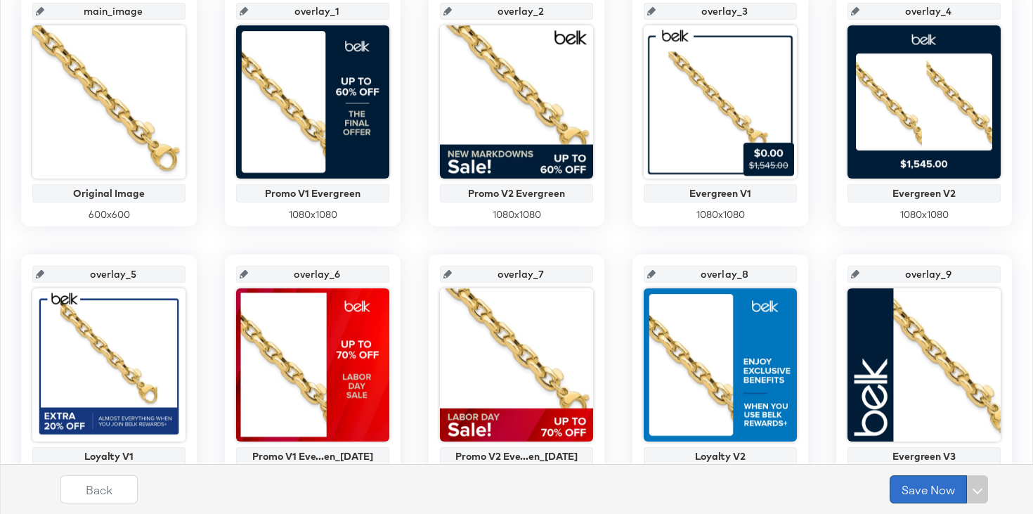
click at [926, 488] on button "Save Now" at bounding box center [928, 489] width 77 height 28
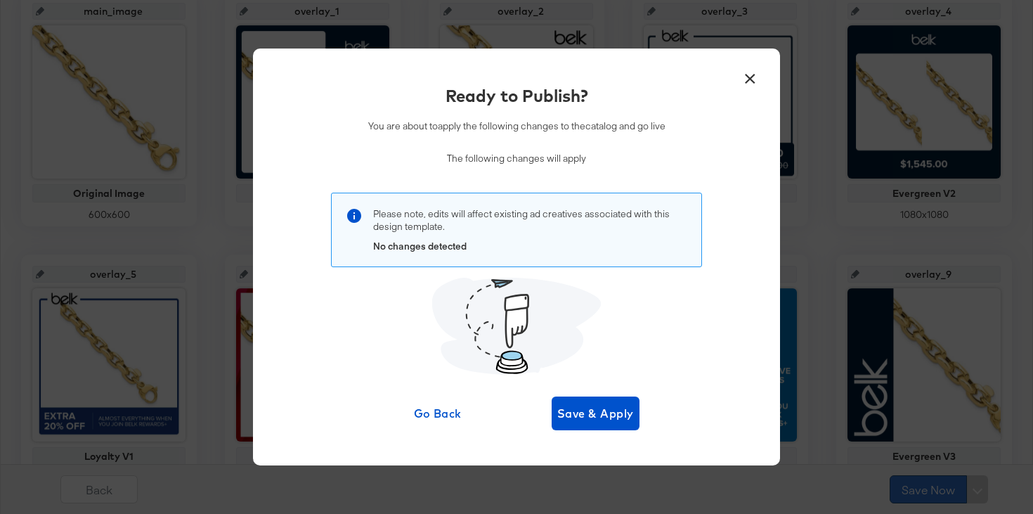
scroll to position [0, 0]
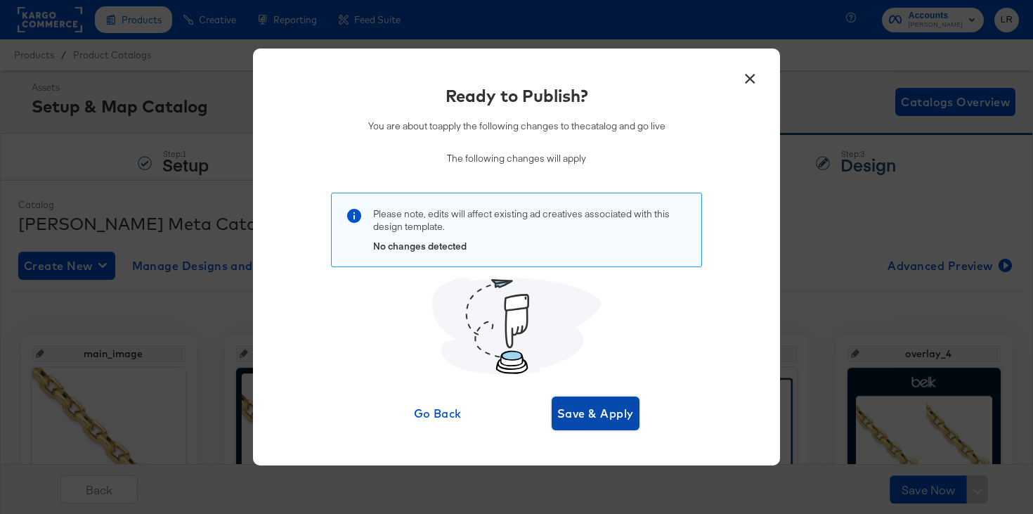
click at [584, 399] on button "Save & Apply" at bounding box center [596, 413] width 88 height 34
